Goal: Entertainment & Leisure: Consume media (video, audio)

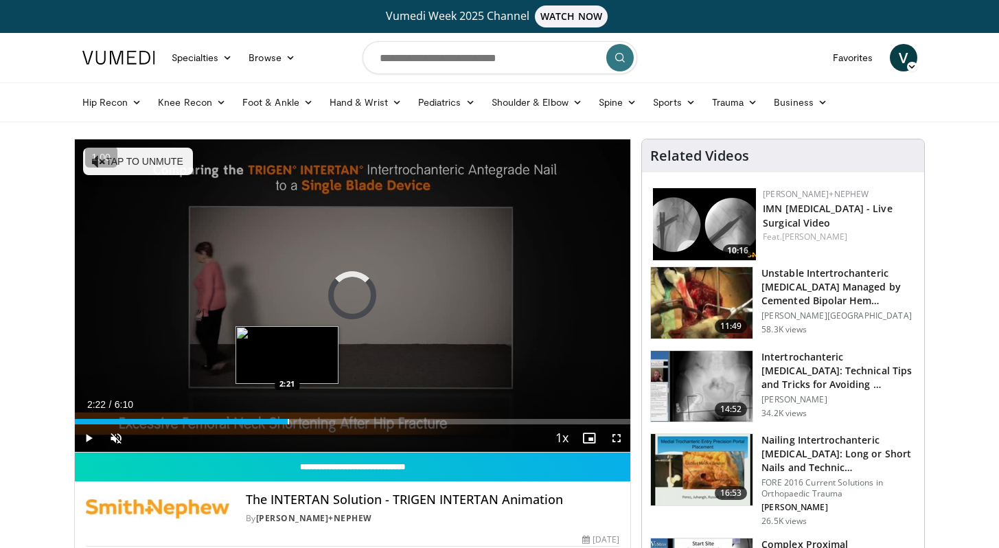
click at [288, 422] on div "Progress Bar" at bounding box center [288, 421] width 1 height 5
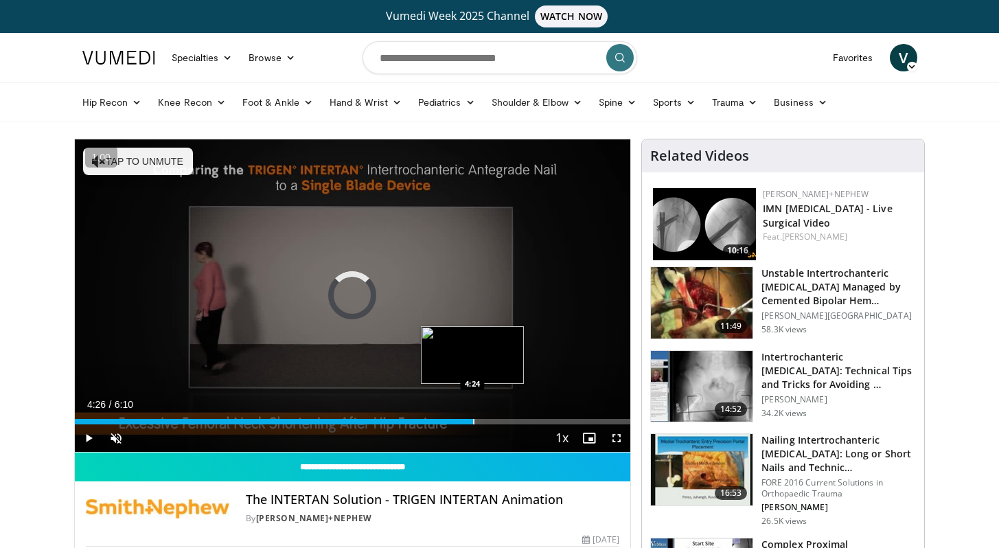
click at [475, 414] on div "Loaded : 0.00% 4:26 4:24" at bounding box center [353, 417] width 556 height 13
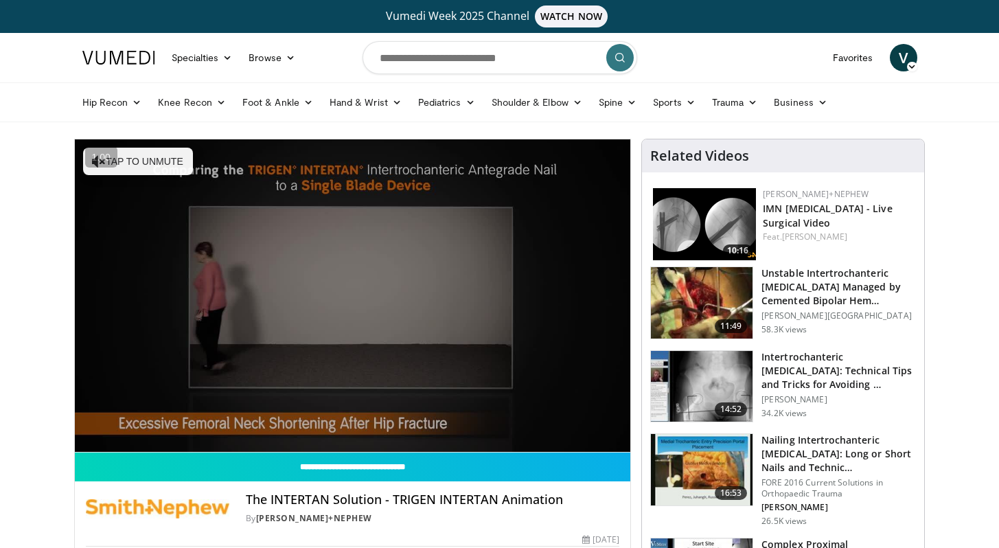
click at [722, 227] on img at bounding box center [704, 224] width 103 height 72
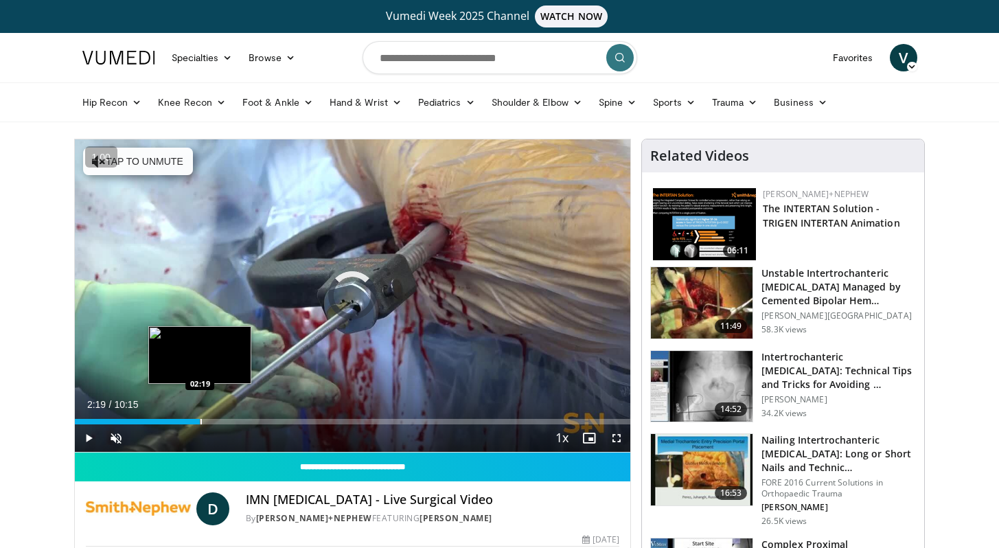
click at [200, 416] on div "Loaded : 6.47% 02:19 02:19" at bounding box center [353, 417] width 556 height 13
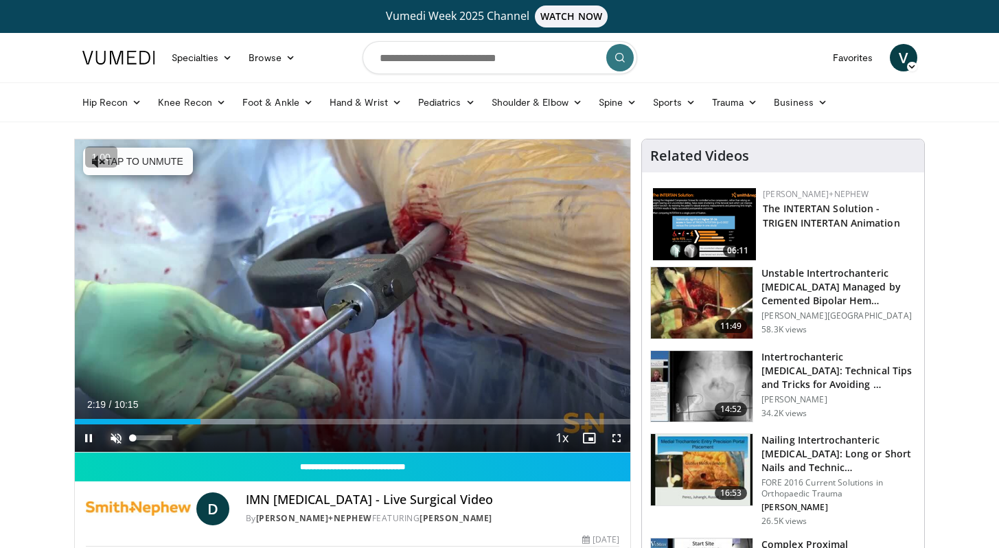
click at [107, 447] on span "Video Player" at bounding box center [115, 437] width 27 height 27
click at [620, 431] on span "Video Player" at bounding box center [616, 437] width 27 height 27
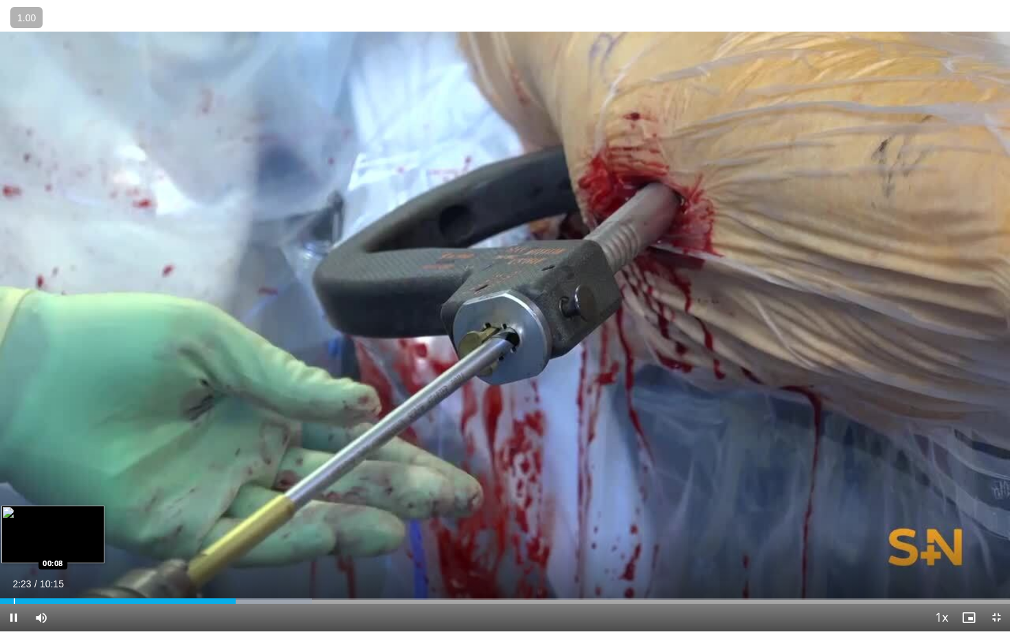
click at [14, 547] on div "Progress Bar" at bounding box center [14, 600] width 1 height 5
